Goal: Check status: Check status

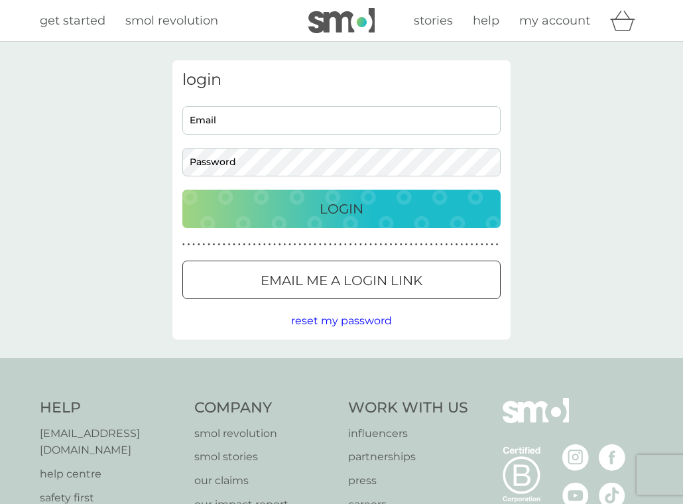
click at [212, 131] on input "Email" at bounding box center [341, 120] width 318 height 28
type input "[EMAIL_ADDRESS][DOMAIN_NAME]"
click at [126, 211] on div "login [EMAIL_ADDRESS][DOMAIN_NAME] Email Password Login ● ● ● ● ● ● ● ● ● ● ● ●…" at bounding box center [341, 200] width 683 height 316
click at [264, 207] on div "Login" at bounding box center [342, 208] width 292 height 21
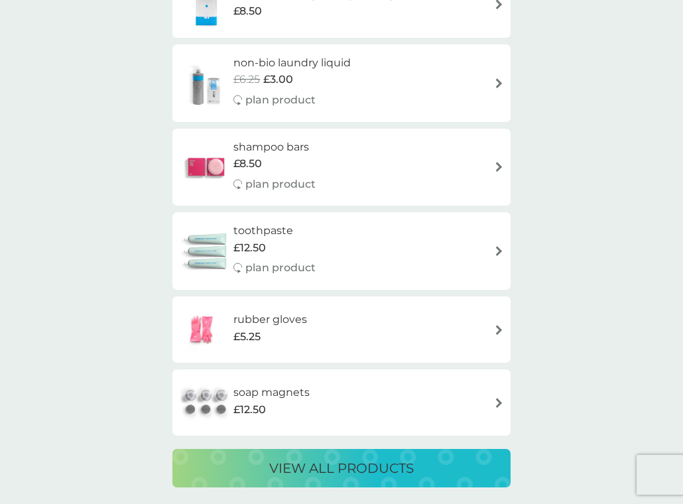
scroll to position [2386, 0]
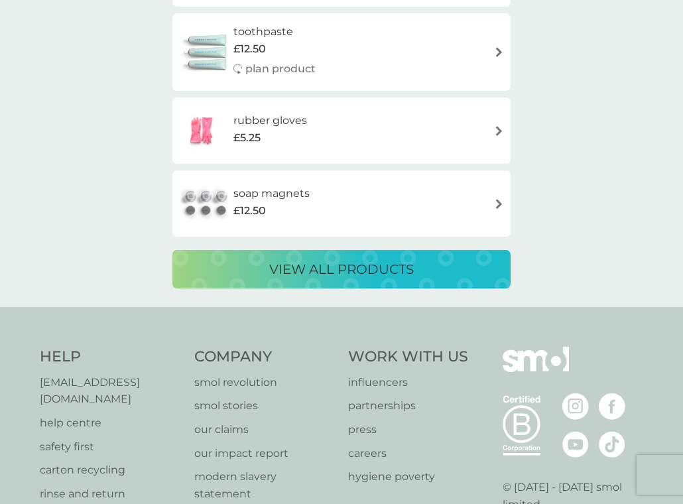
drag, startPoint x: 127, startPoint y: 432, endPoint x: 102, endPoint y: 219, distance: 214.8
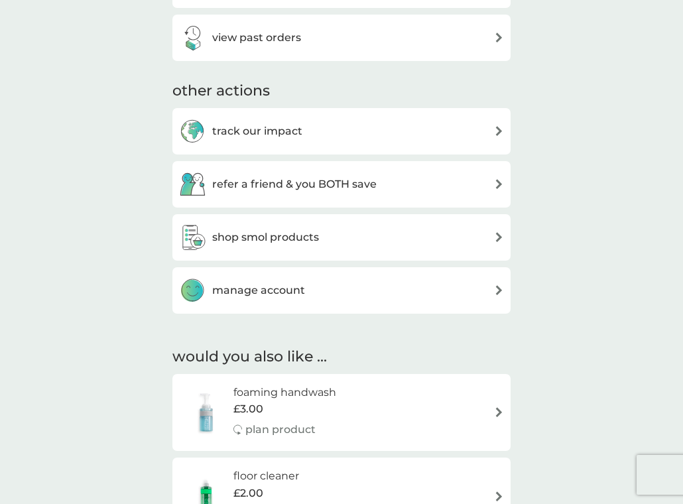
scroll to position [0, 0]
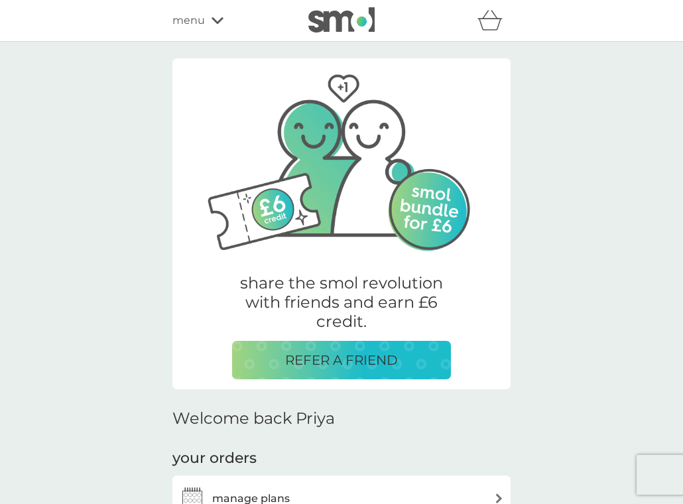
drag, startPoint x: 102, startPoint y: 237, endPoint x: 117, endPoint y: 44, distance: 193.4
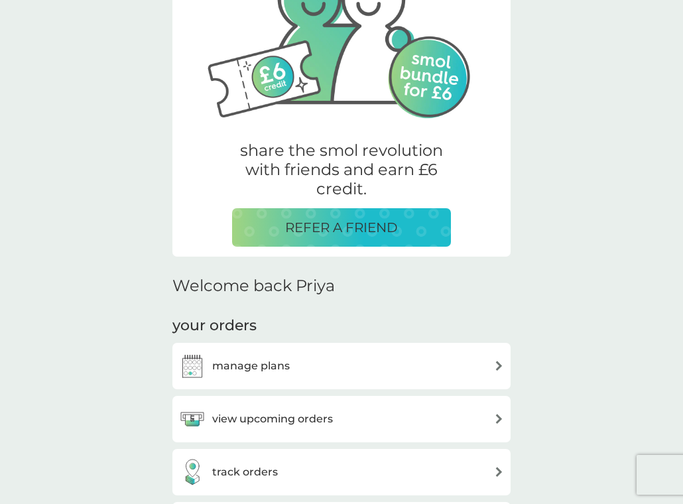
scroll to position [398, 0]
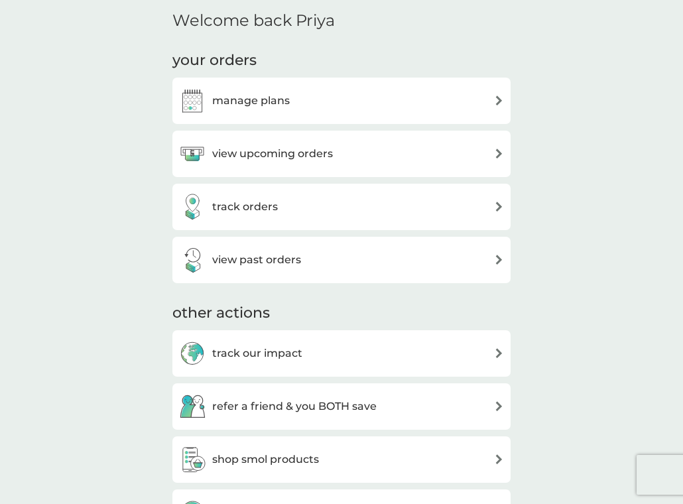
click at [308, 213] on div "track orders" at bounding box center [341, 207] width 325 height 27
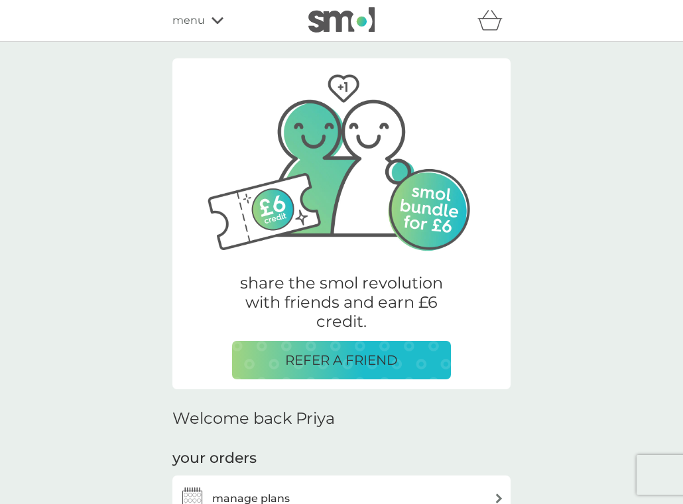
scroll to position [398, 0]
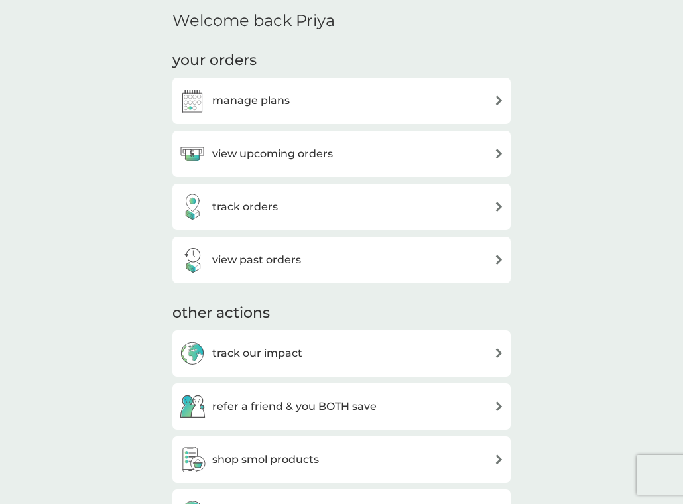
click at [243, 255] on h3 "view past orders" at bounding box center [256, 259] width 89 height 17
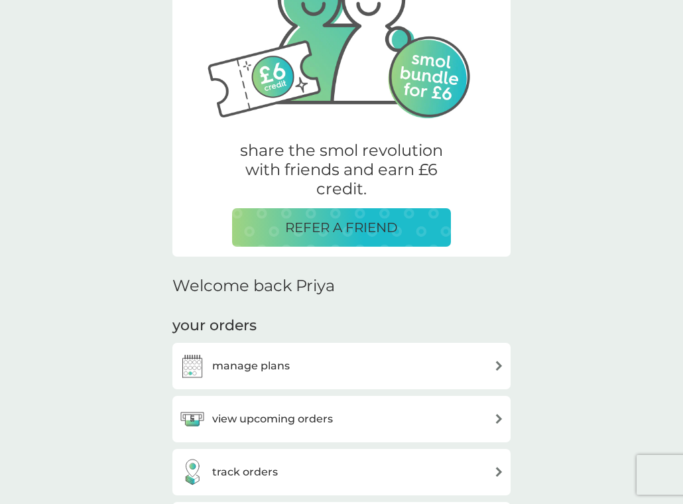
scroll to position [265, 0]
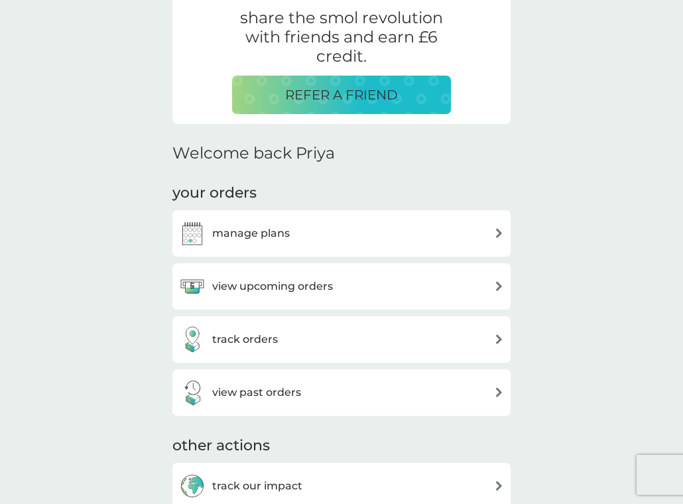
click at [281, 226] on h3 "manage plans" at bounding box center [251, 233] width 78 height 17
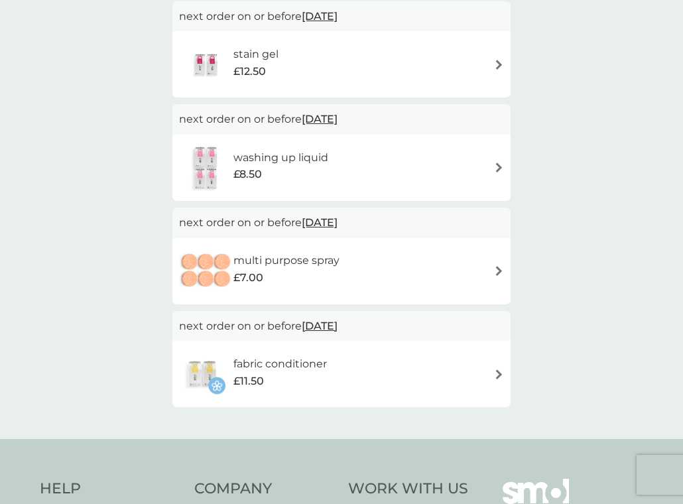
scroll to position [565, 0]
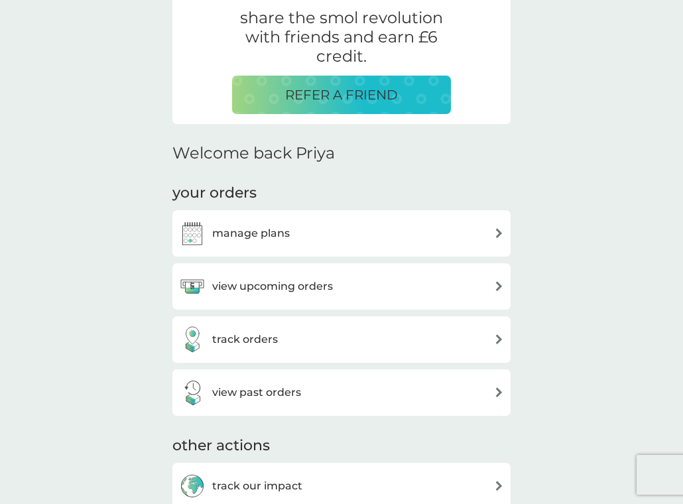
scroll to position [530, 0]
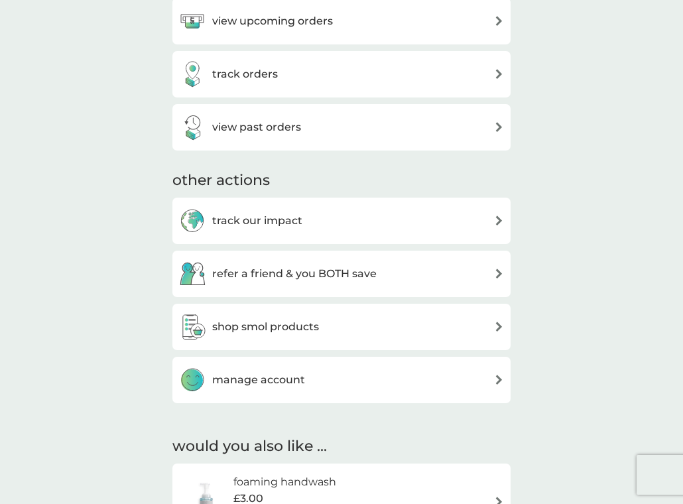
click at [204, 367] on img at bounding box center [192, 380] width 27 height 27
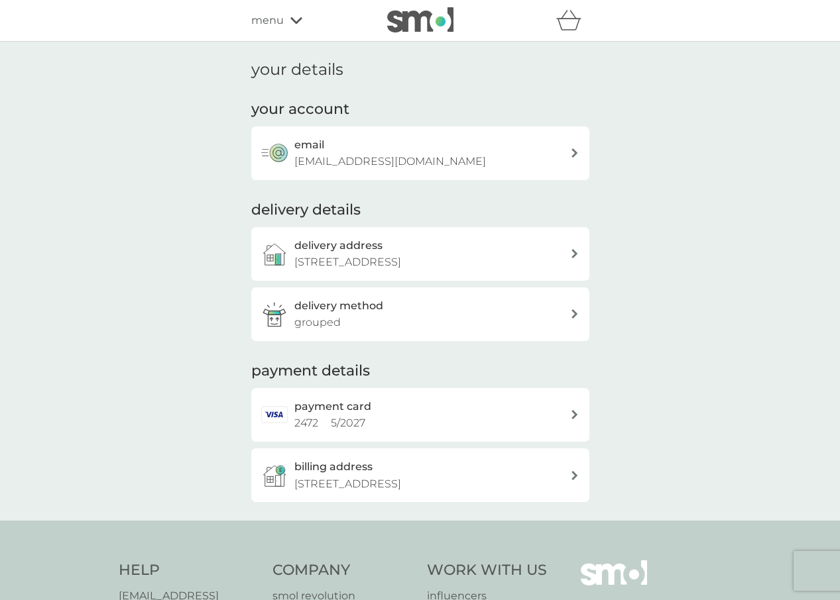
drag, startPoint x: 294, startPoint y: 67, endPoint x: 258, endPoint y: 61, distance: 35.6
click at [292, 67] on h1 "your details" at bounding box center [297, 69] width 92 height 19
click at [276, 23] on span "menu" at bounding box center [267, 20] width 32 height 17
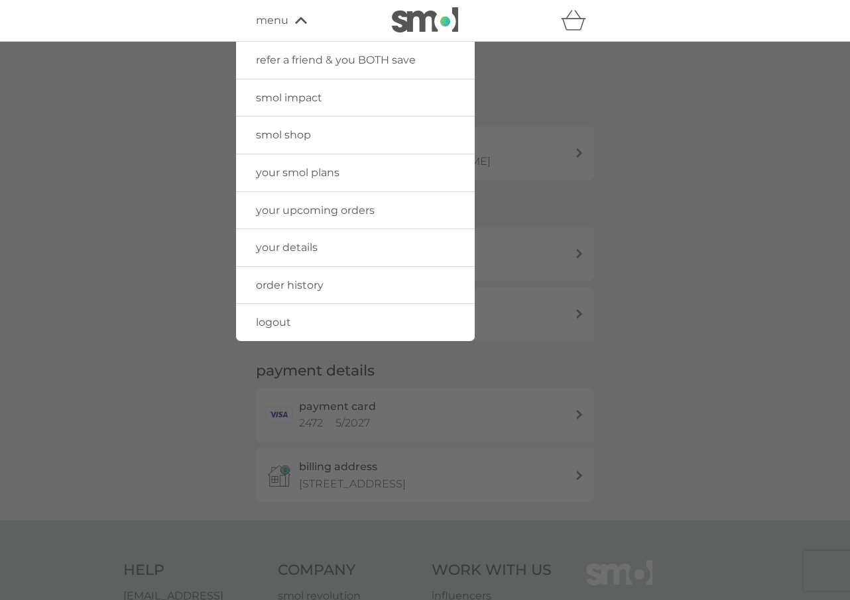
click at [318, 291] on span "order history" at bounding box center [290, 285] width 68 height 13
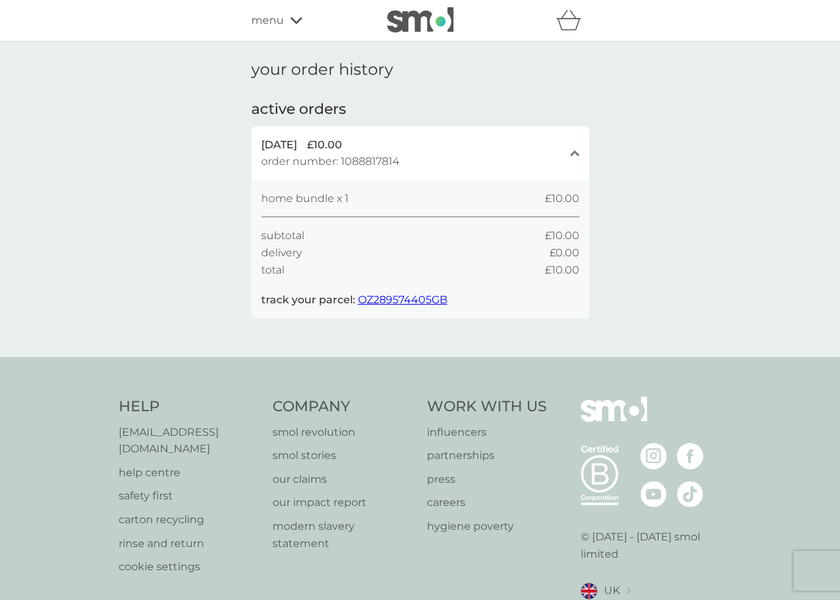
click at [276, 26] on span "menu" at bounding box center [267, 20] width 32 height 17
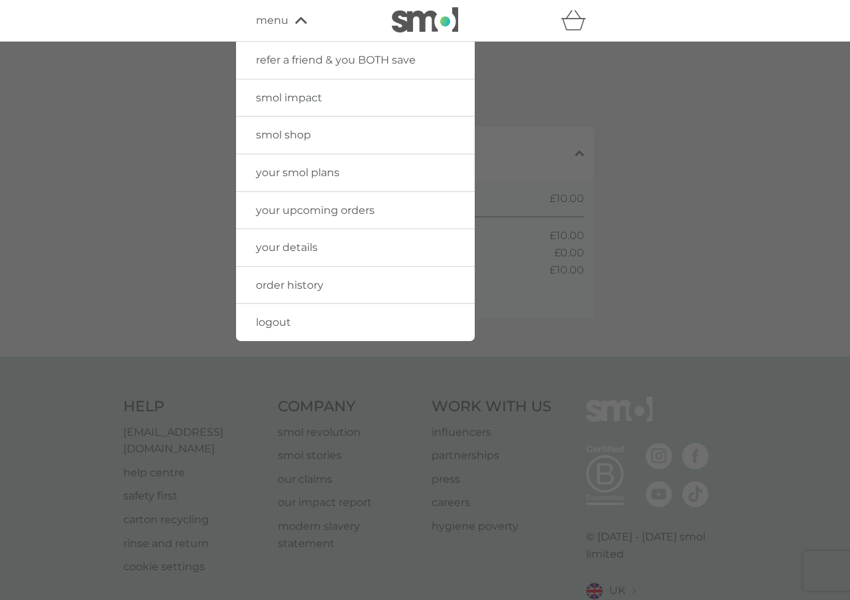
click at [287, 277] on link "order history" at bounding box center [355, 285] width 239 height 37
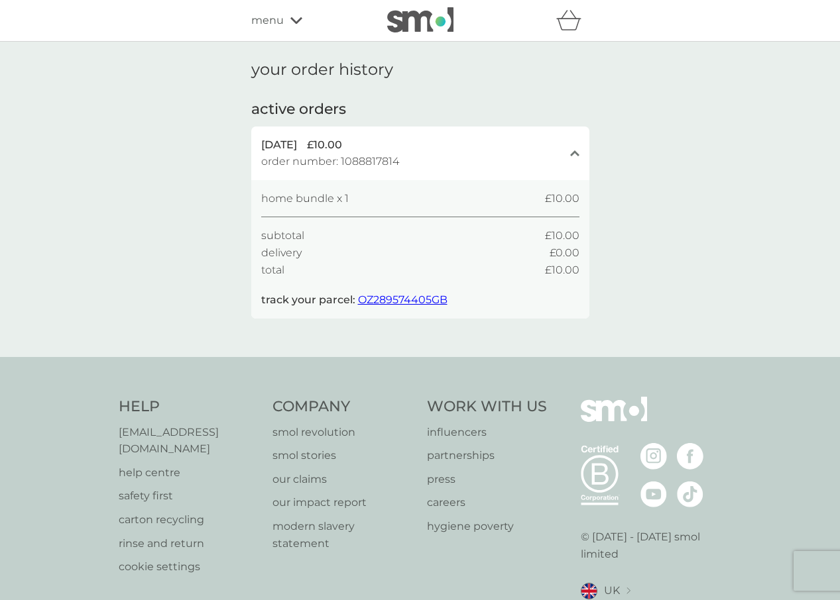
click at [692, 164] on div "your order history active orders 26 Aug 2025 £10.00 order number: 1088817814 cl…" at bounding box center [420, 199] width 840 height 315
